Goal: Obtain resource: Obtain resource

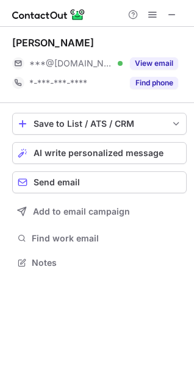
scroll to position [254, 194]
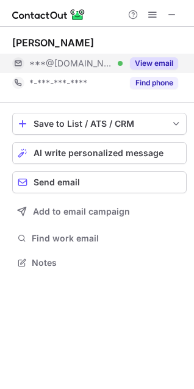
click at [157, 68] on button "View email" at bounding box center [154, 63] width 48 height 12
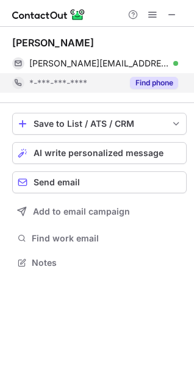
click at [154, 88] on button "Find phone" at bounding box center [154, 83] width 48 height 12
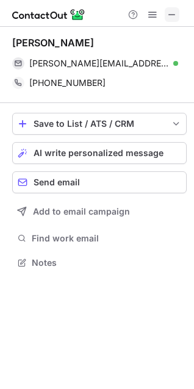
click at [172, 15] on span at bounding box center [172, 15] width 10 height 10
